Goal: Transaction & Acquisition: Obtain resource

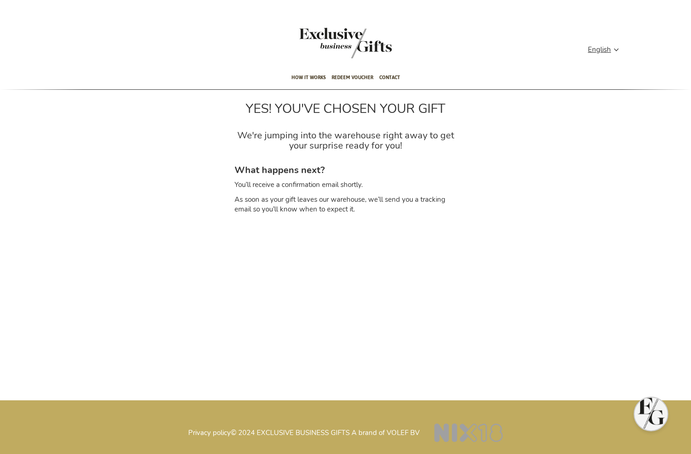
type input "administrator"
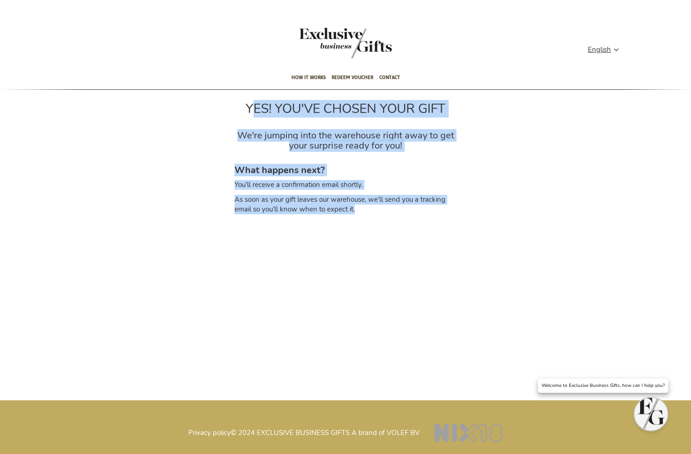
drag, startPoint x: 245, startPoint y: 107, endPoint x: 429, endPoint y: 226, distance: 219.4
click at [429, 226] on div "YES! YOU'VE CHOSEN YOUR GIFT We're jumping into the warehouse right away to get…" at bounding box center [345, 168] width 691 height 157
copy div "YES! YOU'VE CHOSEN YOUR GIFT We're jumping into the warehouse right away to get…"
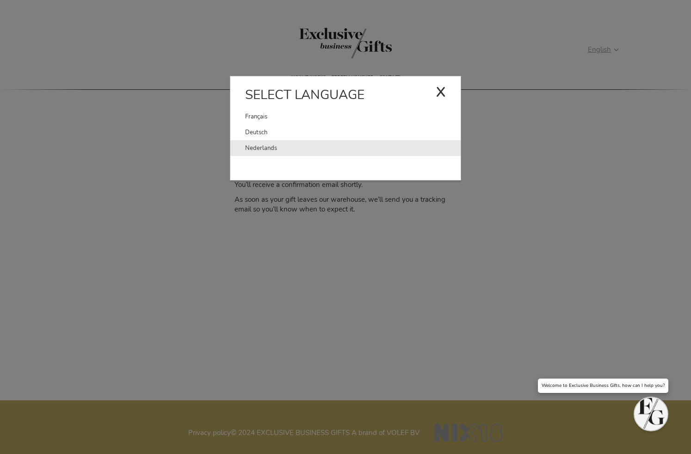
click at [258, 143] on link "Nederlands" at bounding box center [352, 148] width 215 height 16
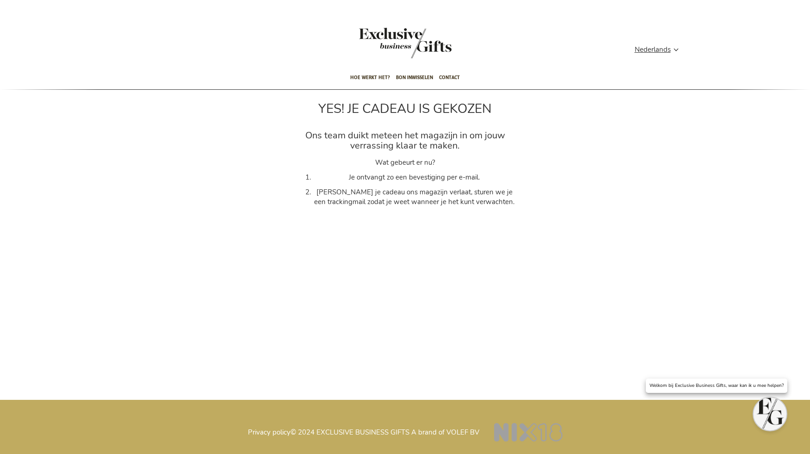
type input "administrator"
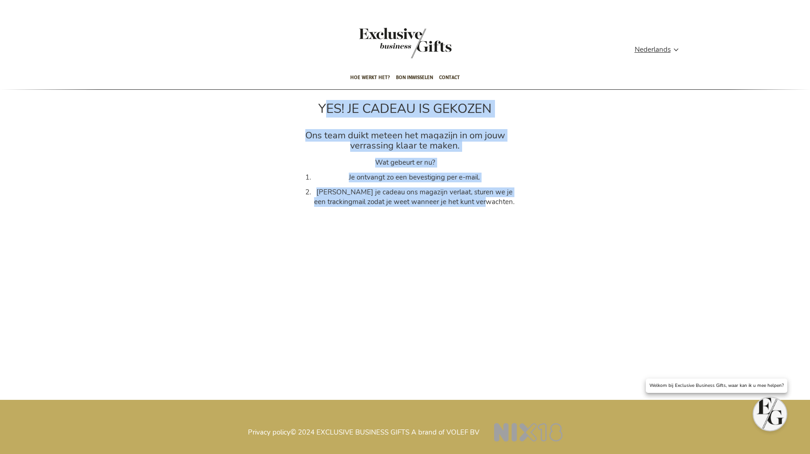
drag, startPoint x: 327, startPoint y: 112, endPoint x: 551, endPoint y: 207, distance: 243.0
click at [551, 207] on div "YES! JE CADEAU IS GEKOZEN Ons team duikt meteen het magazijn in om jouw verrass…" at bounding box center [405, 157] width 810 height 134
copy div "YES! JE CADEAU IS GEKOZEN Ons team duikt meteen het magazijn in om jouw verrass…"
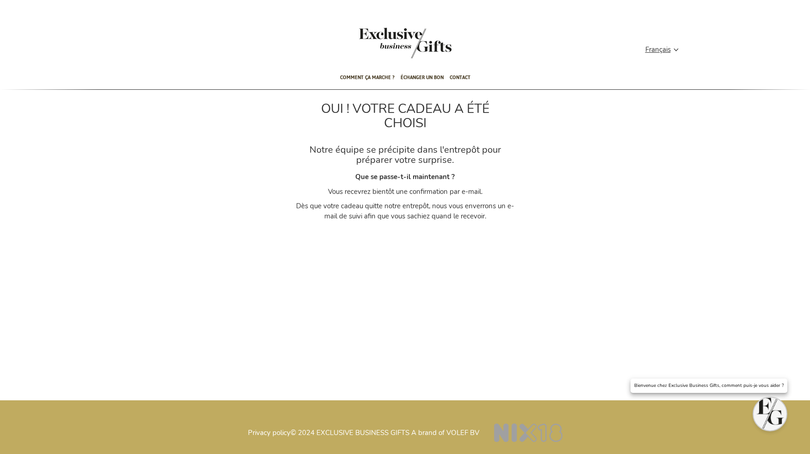
type input "administrator"
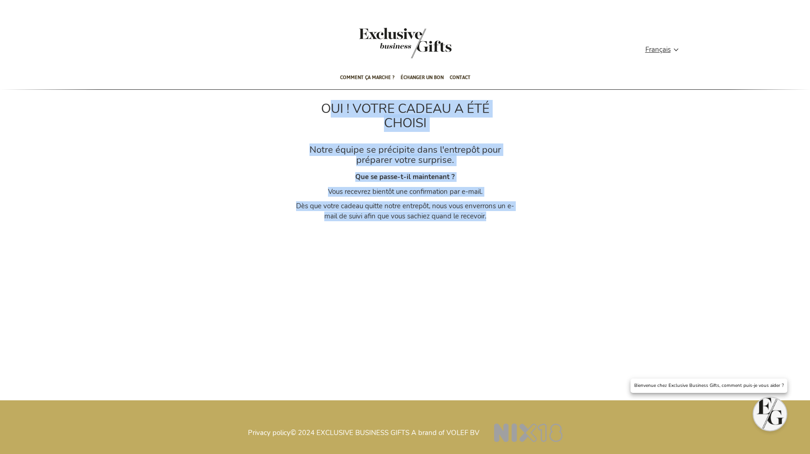
drag, startPoint x: 325, startPoint y: 107, endPoint x: 529, endPoint y: 218, distance: 231.7
click at [529, 218] on div "OUI ! VOTRE CADEAU A ÉTÉ CHOISI Notre équipe se précipite dans l'entrepôt pour …" at bounding box center [405, 158] width 810 height 136
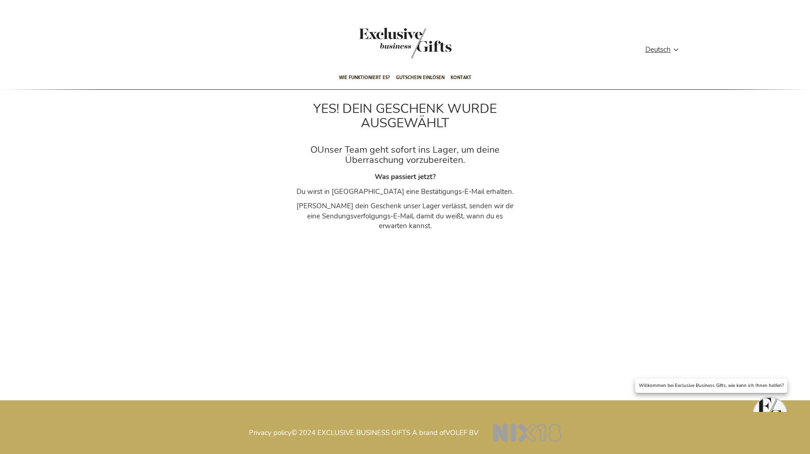
type input "administrator"
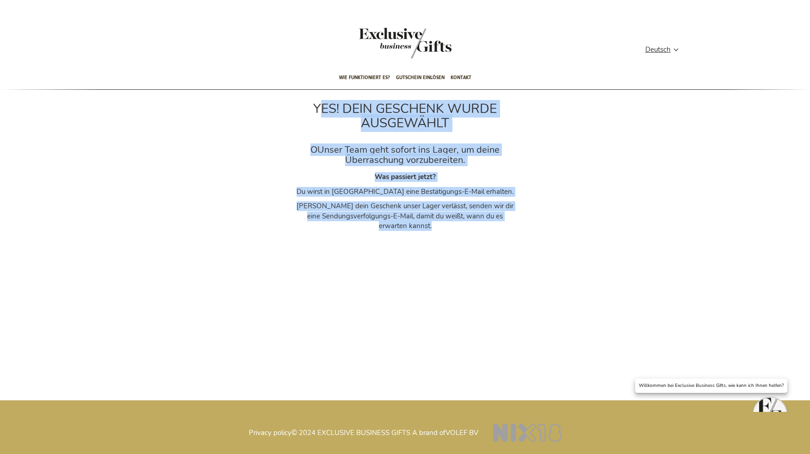
drag, startPoint x: 316, startPoint y: 109, endPoint x: 521, endPoint y: 254, distance: 250.8
click at [521, 254] on div "YES! DEIN GESCHENK WURDE AUSGEWÄHLT OUnser Team geht sofort ins Lager, um deine…" at bounding box center [405, 177] width 810 height 174
copy div "YES! DEIN GESCHENK WURDE AUSGEWÄHLT OUnser Team geht sofort ins Lager, um deine…"
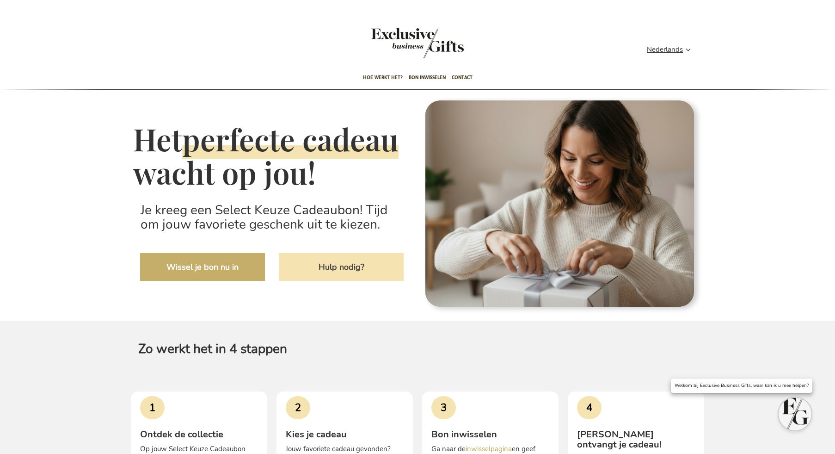
type input "administrator"
click at [204, 281] on link "Wissel je bon nu in" at bounding box center [202, 267] width 125 height 28
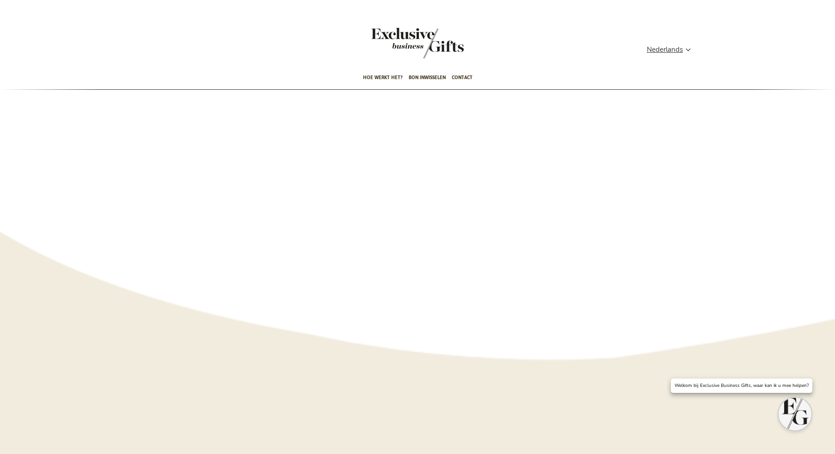
type input "administrator"
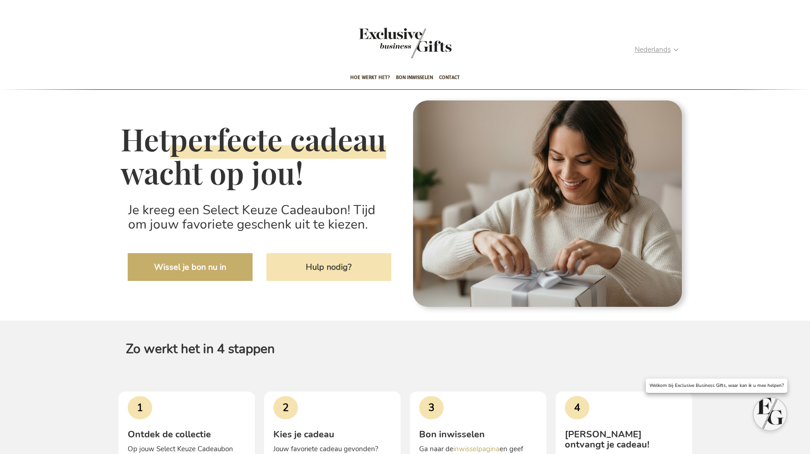
type input "administrator"
click at [678, 49] on div "Nederlands" at bounding box center [659, 49] width 50 height 11
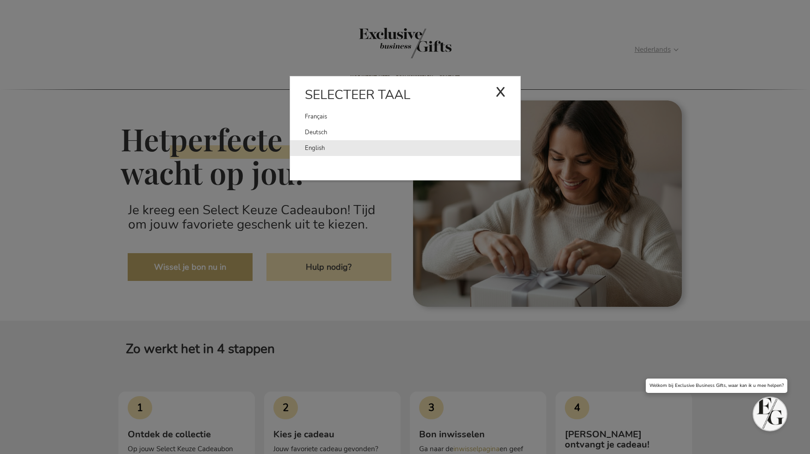
click at [321, 150] on link "English" at bounding box center [412, 148] width 215 height 16
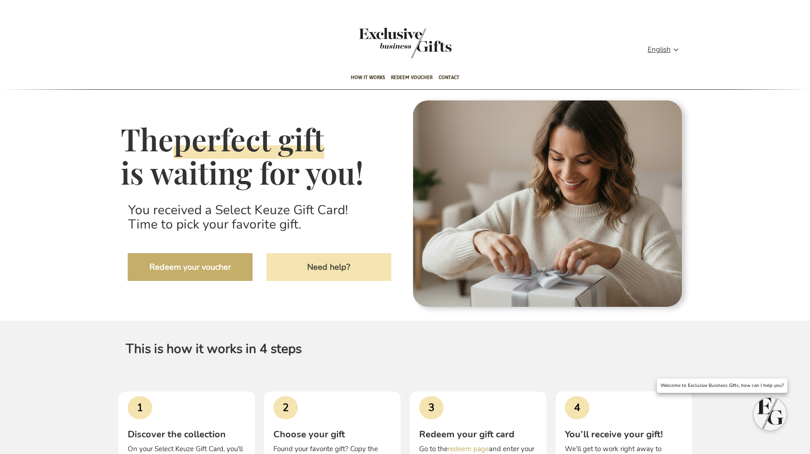
type input "administrator"
click at [203, 264] on link "Redeem your voucher" at bounding box center [190, 267] width 125 height 28
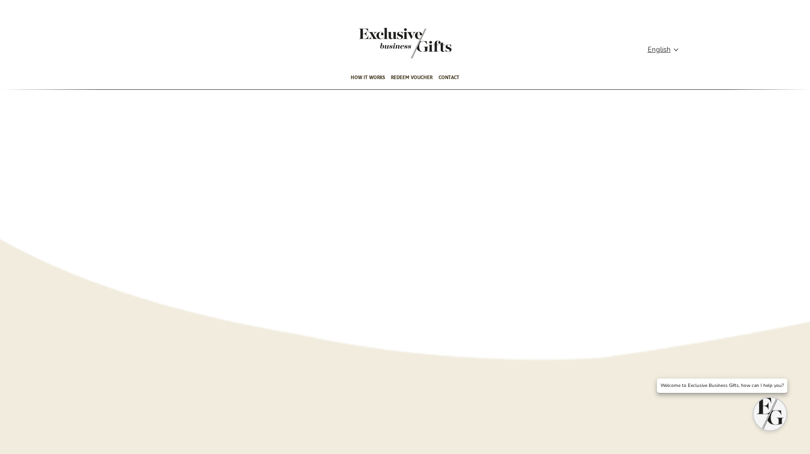
type input "administrator"
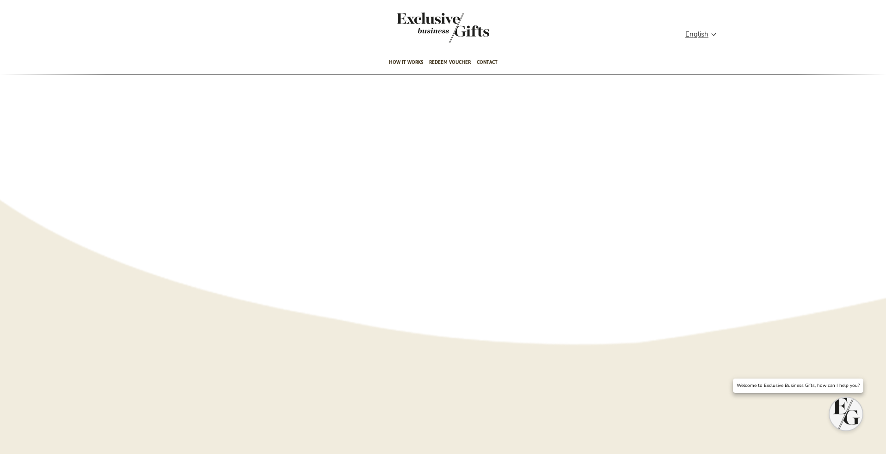
scroll to position [24, 0]
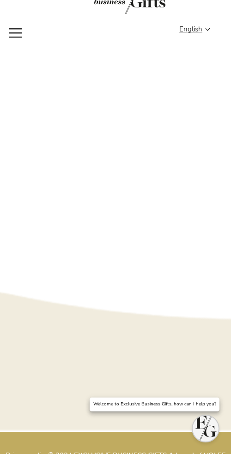
type input "administrator"
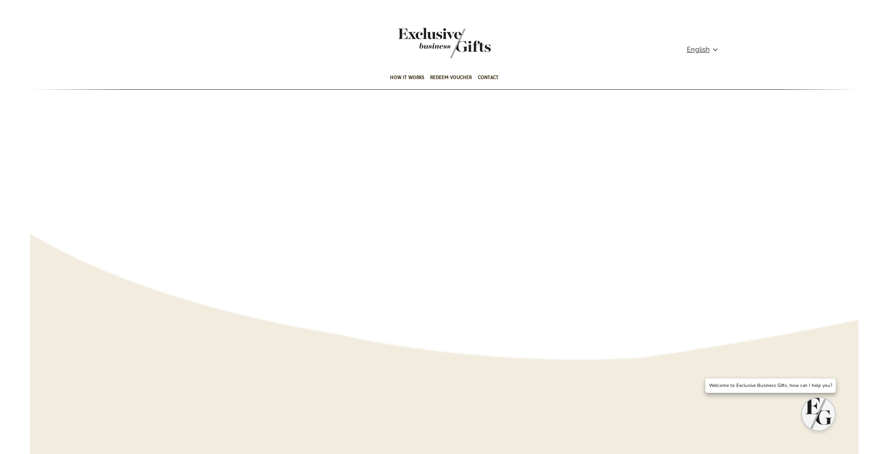
scroll to position [0, 0]
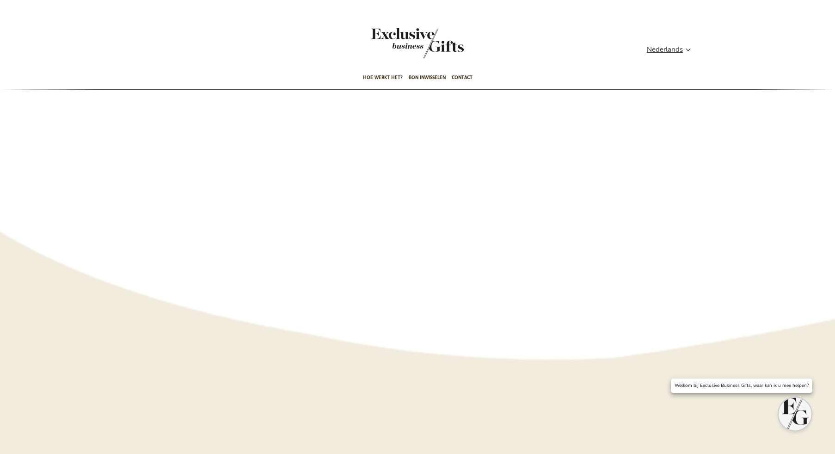
type input "administrator"
